Goal: Information Seeking & Learning: Find specific fact

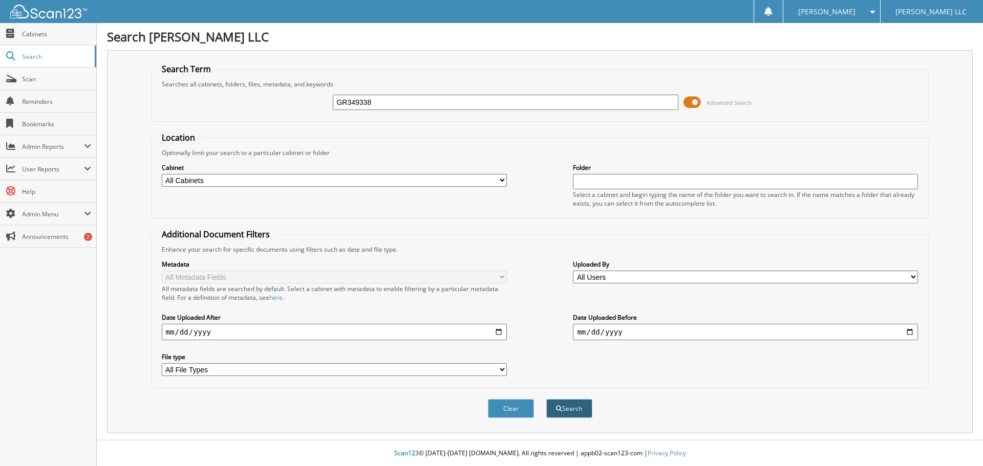
type input "GR349338"
click at [556, 412] on span "submit" at bounding box center [559, 409] width 6 height 6
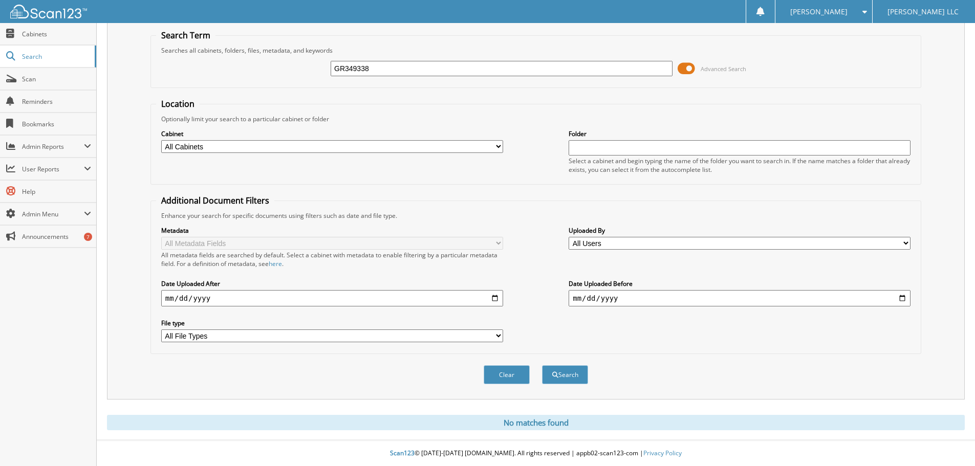
drag, startPoint x: 390, startPoint y: 67, endPoint x: 291, endPoint y: 75, distance: 99.1
click at [291, 75] on div "GR349338 Advanced Search" at bounding box center [536, 69] width 760 height 28
type input "[PERSON_NAME]"
click at [542, 366] on button "Search" at bounding box center [565, 375] width 46 height 19
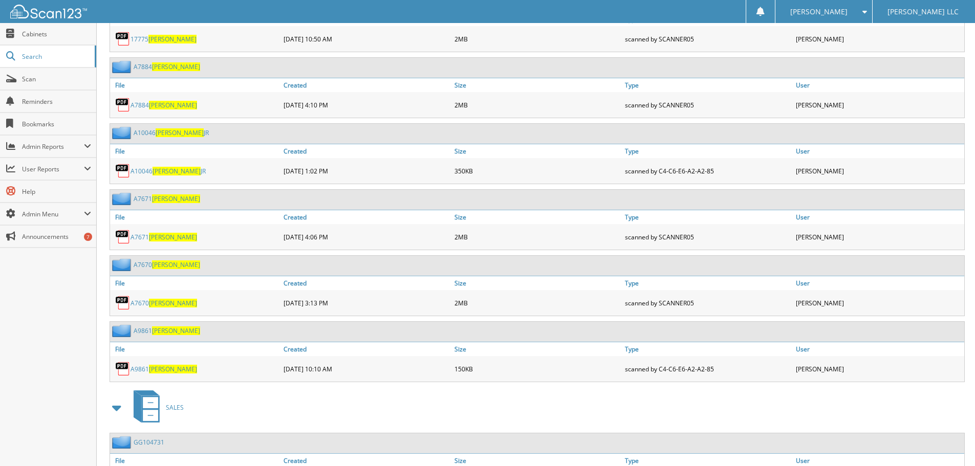
scroll to position [2984, 0]
